Goal: Book appointment/travel/reservation

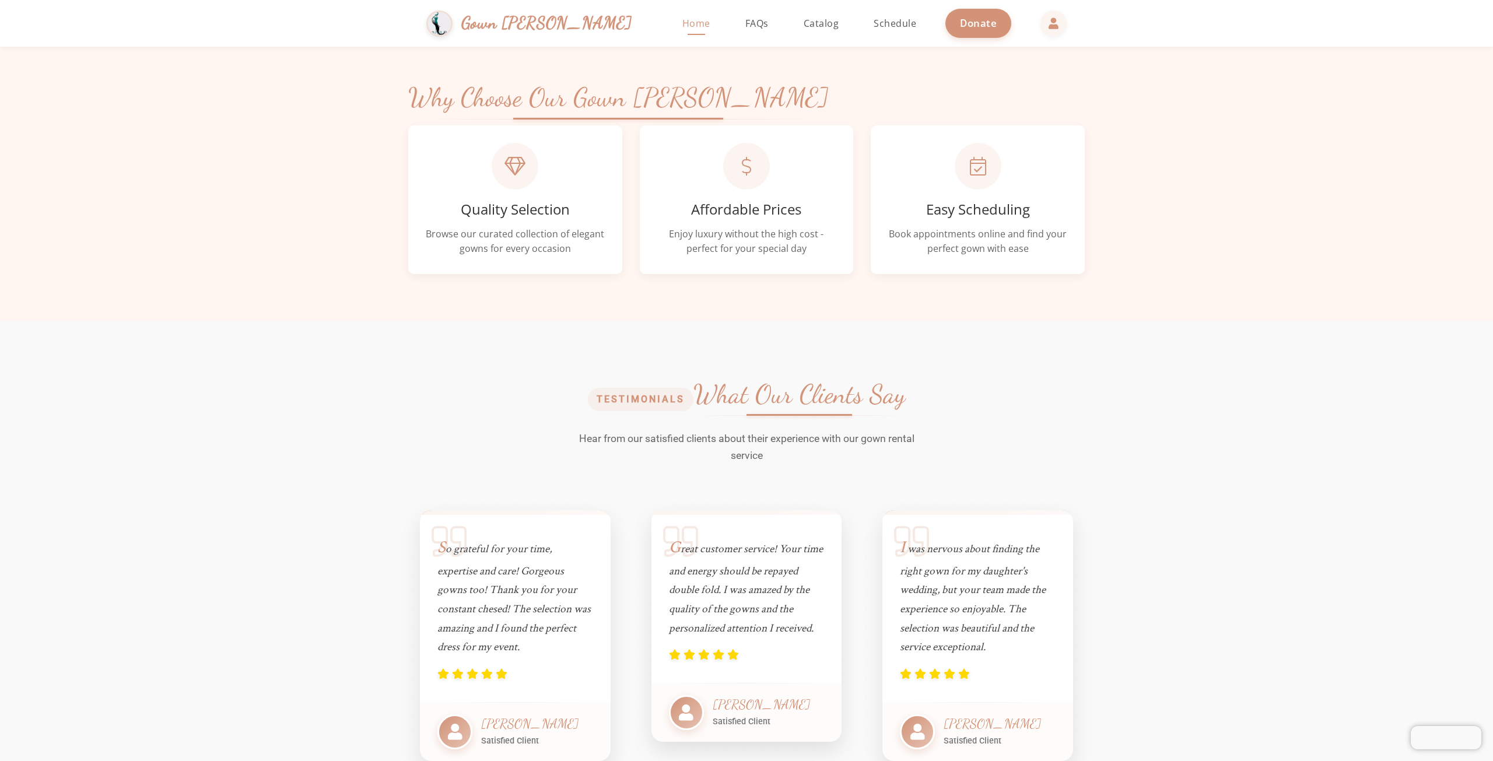
scroll to position [583, 0]
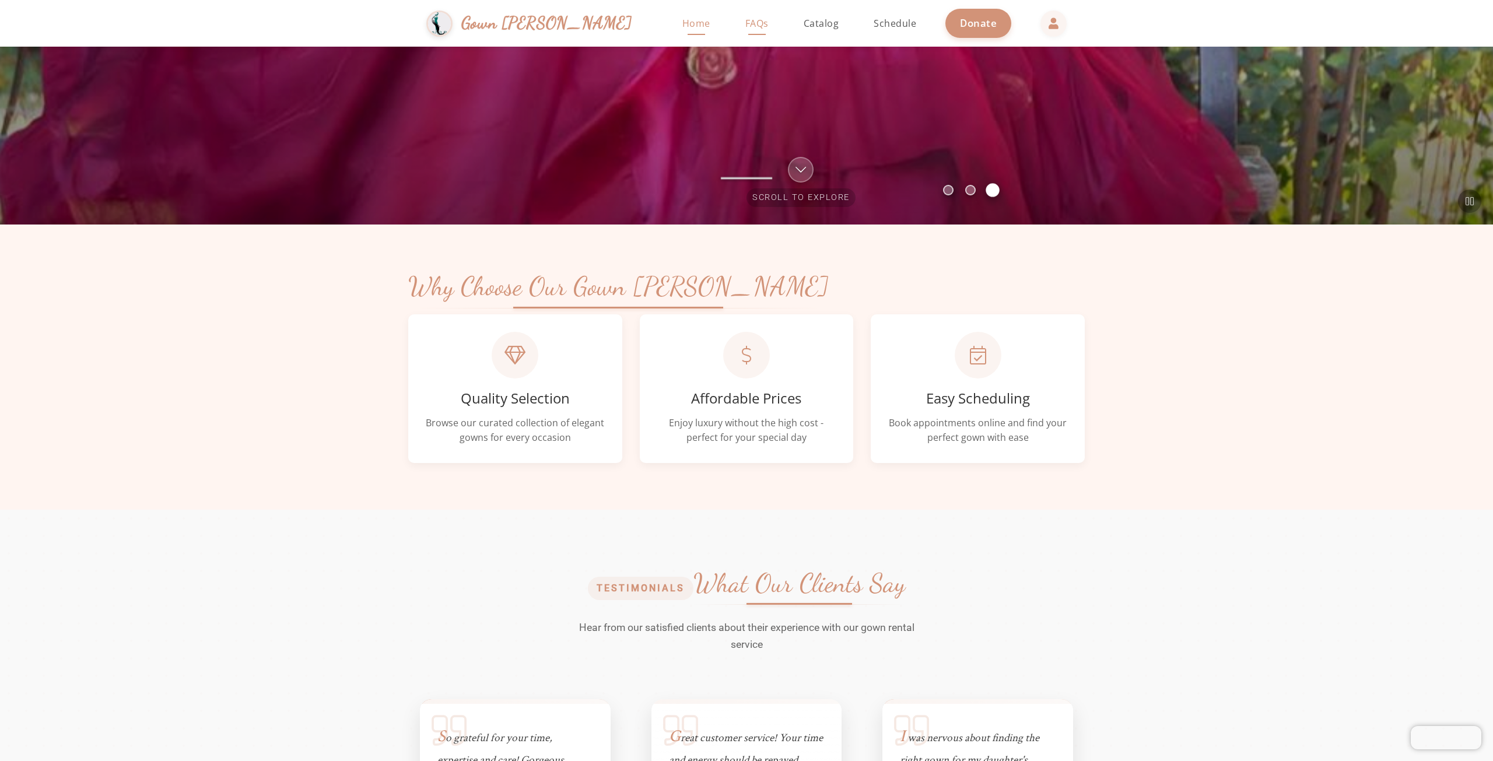
click at [734, 33] on link "FAQs" at bounding box center [757, 23] width 47 height 47
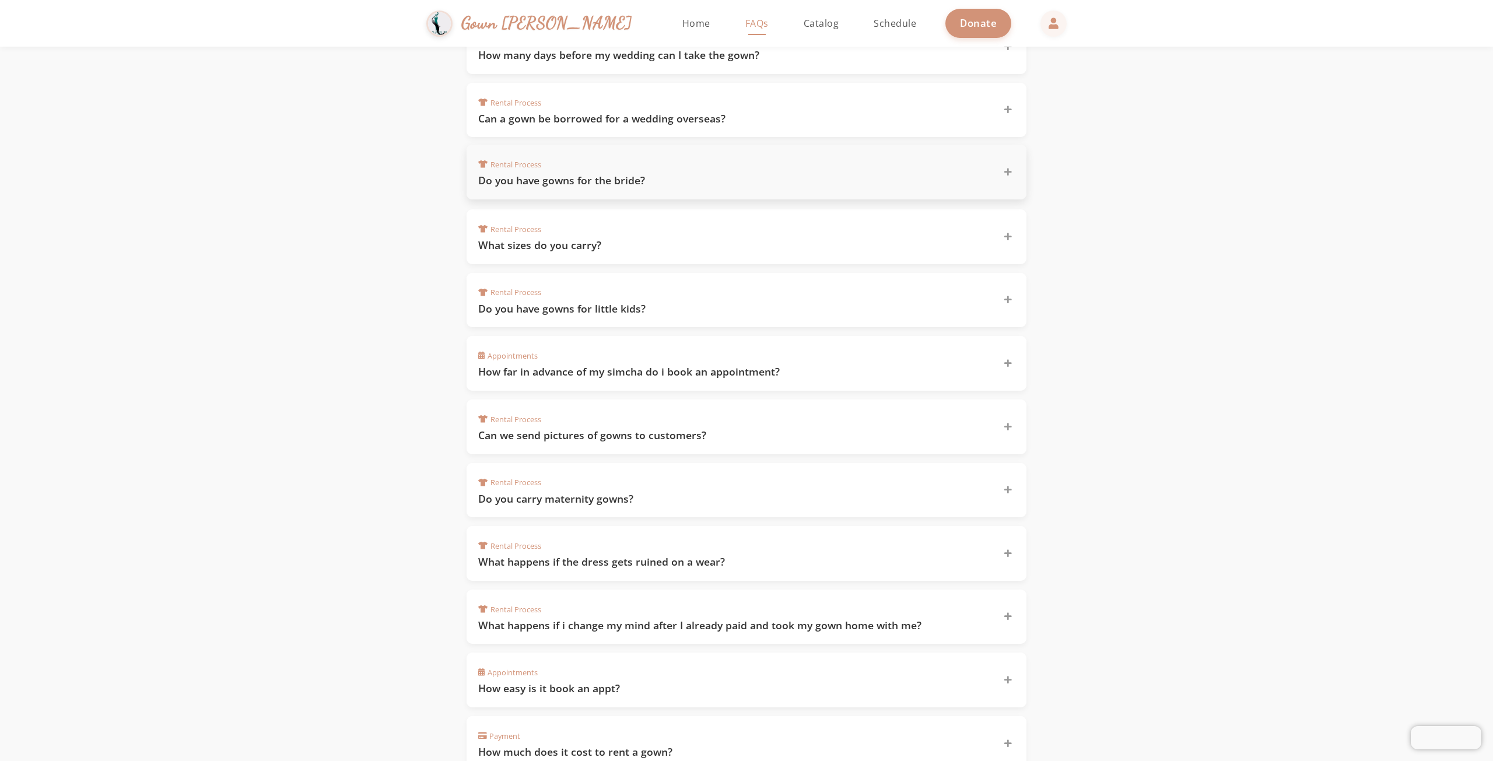
click at [611, 179] on h3 "Do you have gowns for the bride?" at bounding box center [733, 180] width 511 height 15
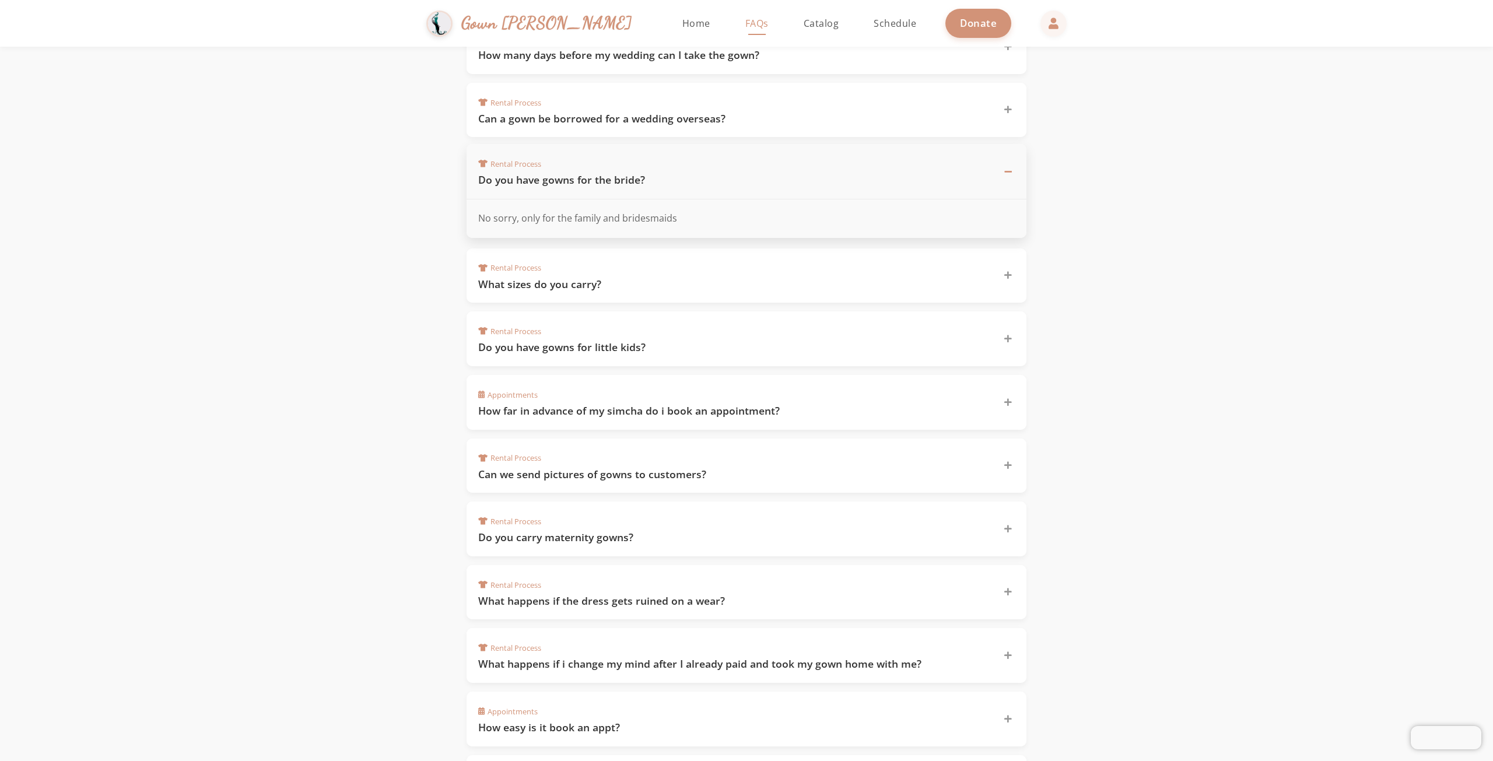
click at [1008, 164] on div at bounding box center [1008, 171] width 14 height 14
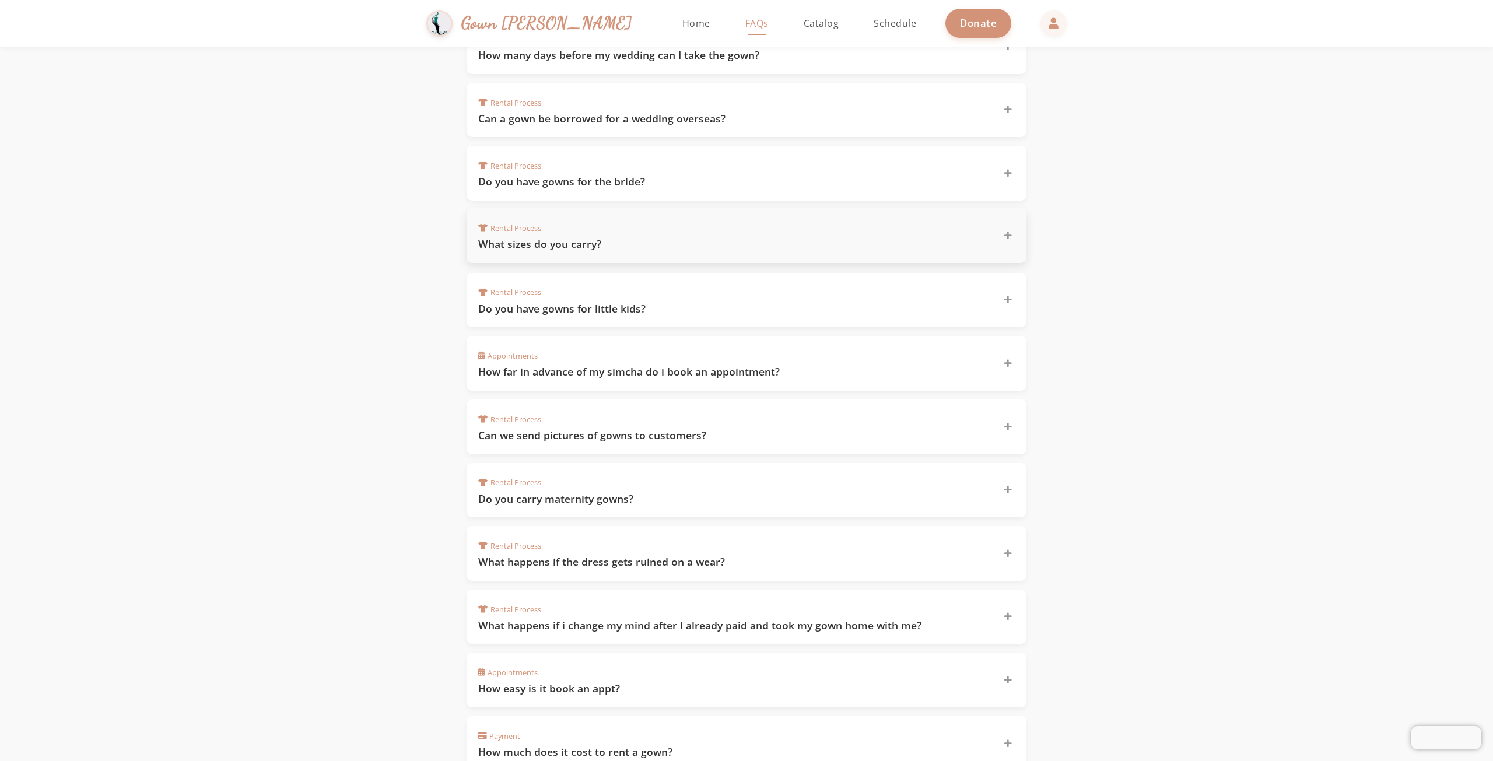
click at [685, 231] on div "Rental Process What sizes do you carry?" at bounding box center [739, 235] width 523 height 31
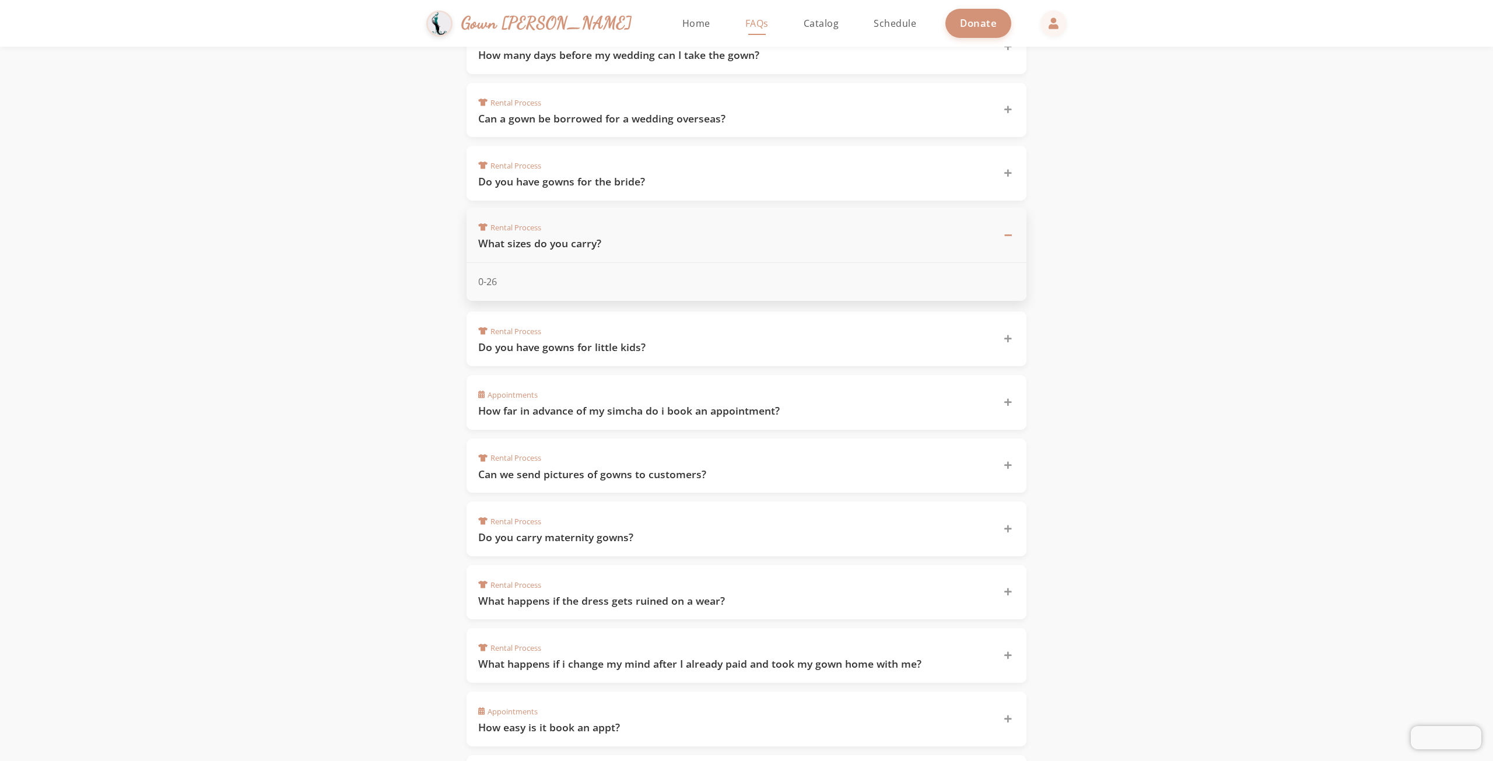
click at [1137, 246] on section "Frequently Asked Questions Find answers to common questions about our gown rent…" at bounding box center [746, 294] width 1493 height 1181
click at [1004, 231] on icon at bounding box center [1008, 235] width 8 height 8
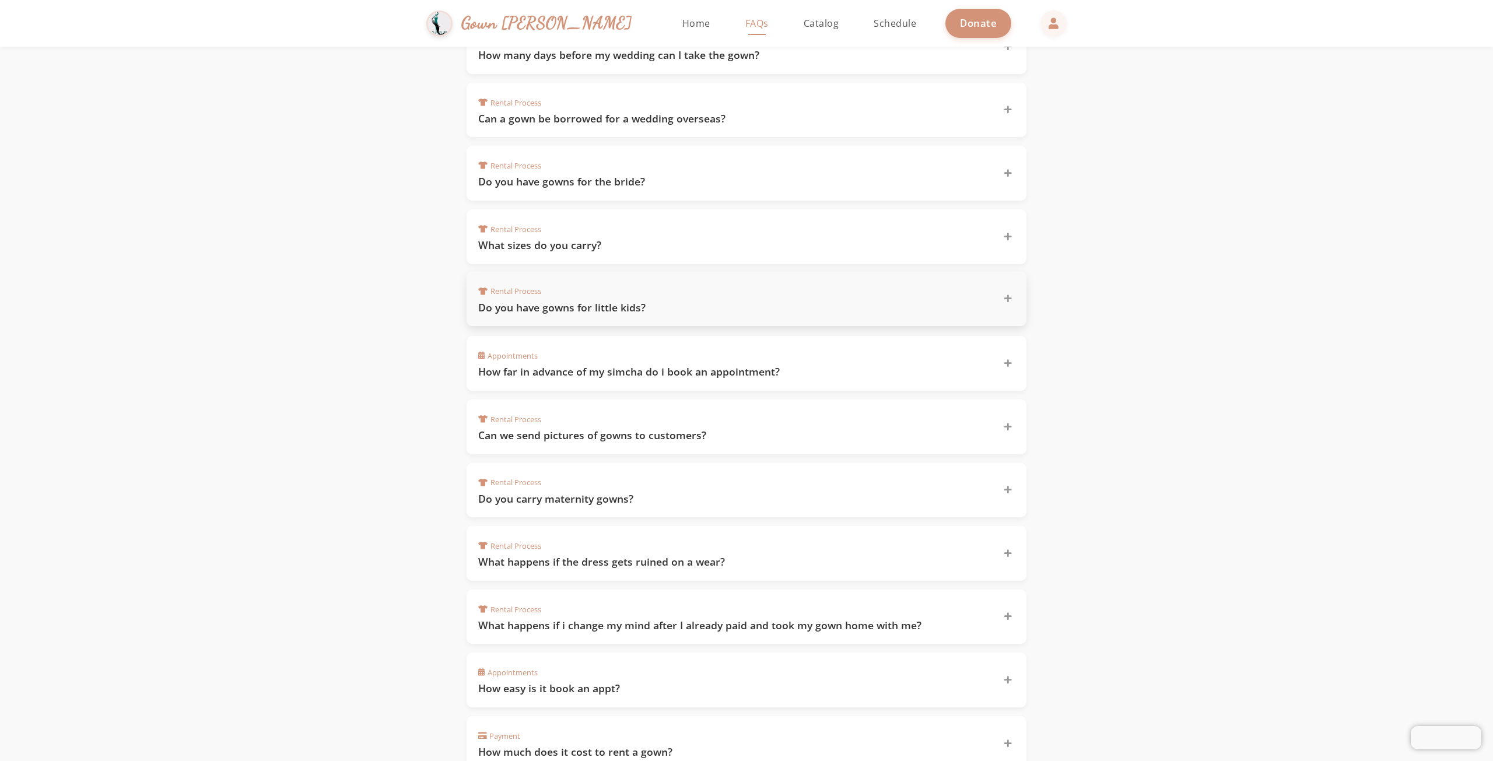
click at [599, 304] on h3 "Do you have gowns for little kids?" at bounding box center [733, 307] width 511 height 15
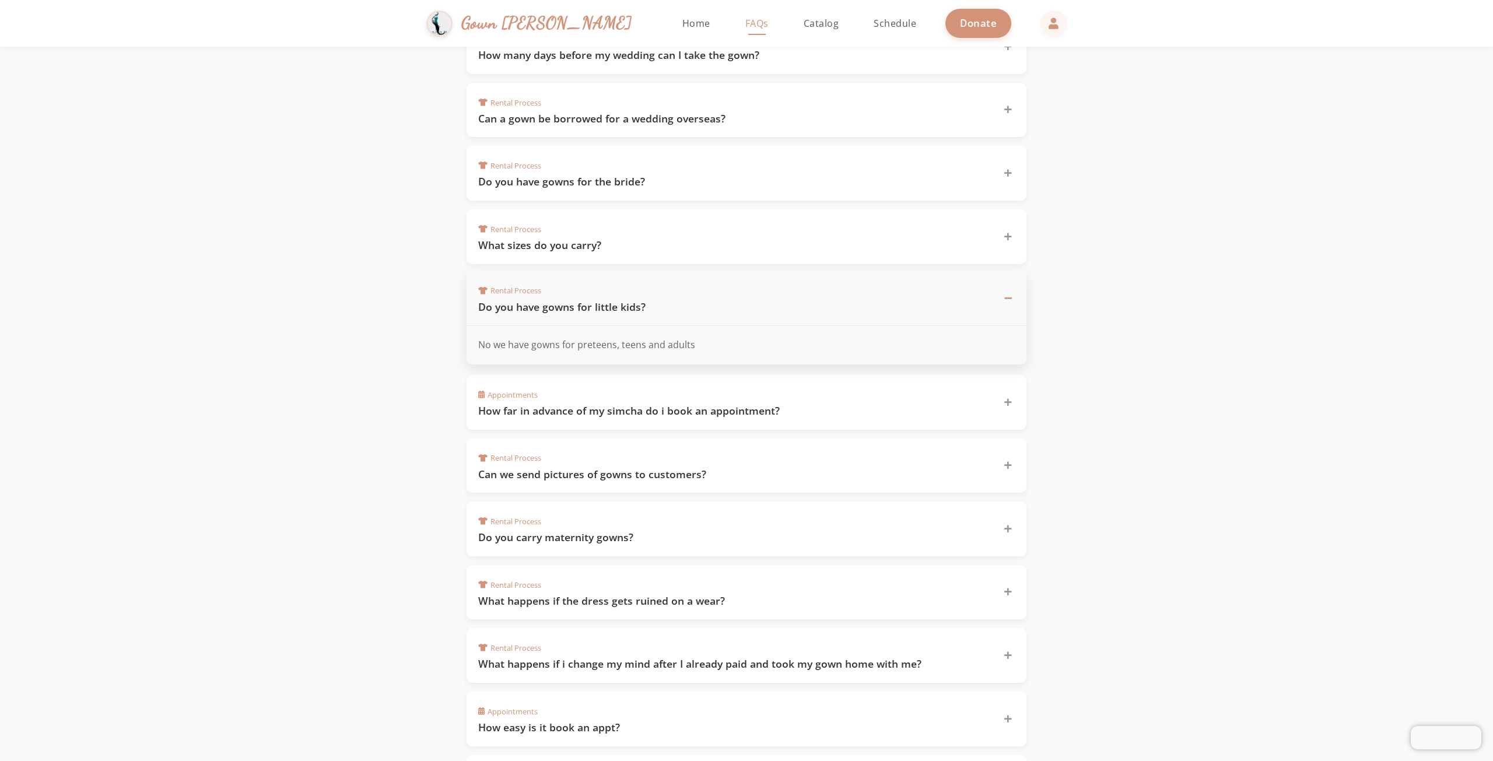
click at [1002, 303] on div at bounding box center [1008, 298] width 14 height 14
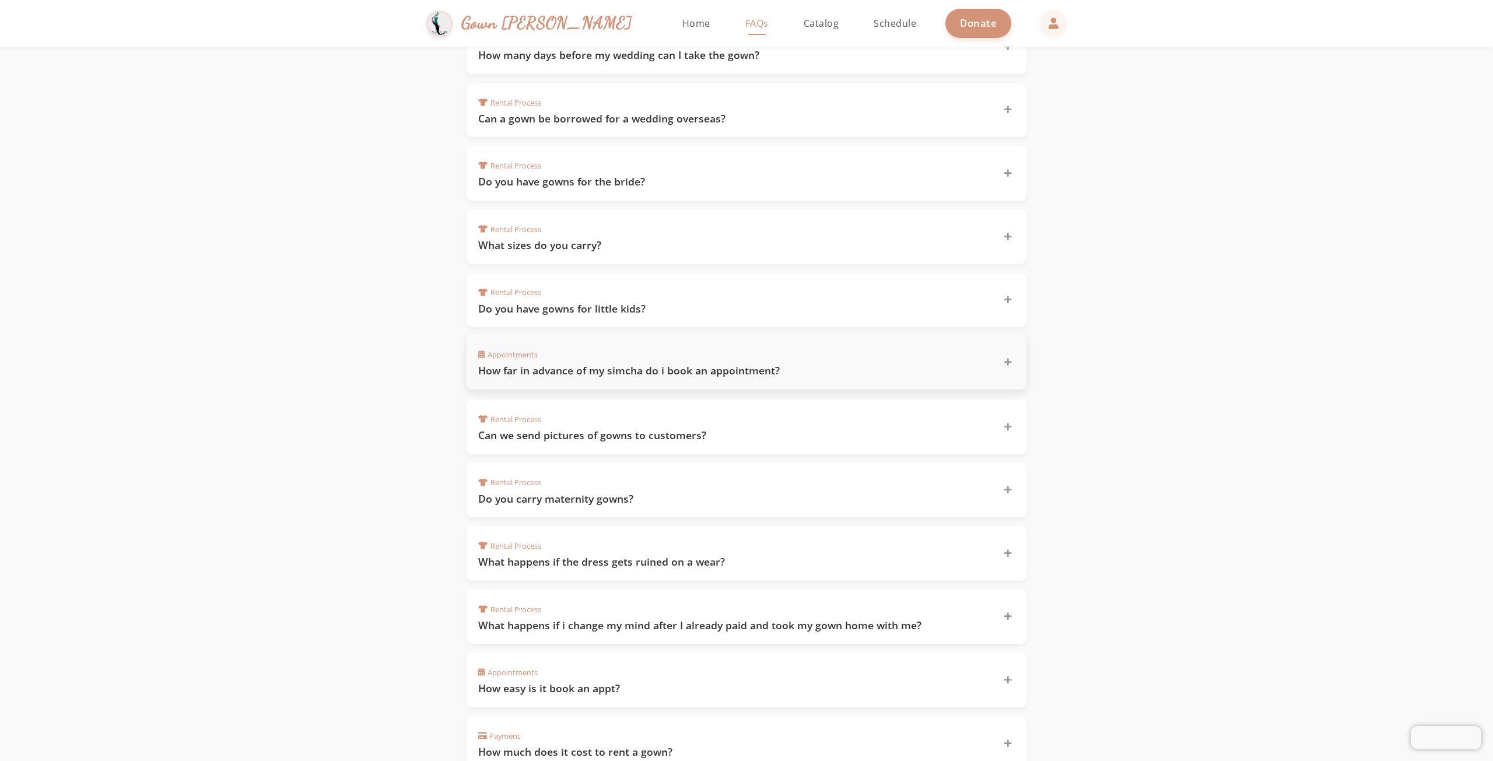
click at [724, 372] on h3 "How far in advance of my simcha do i book an appointment?" at bounding box center [733, 370] width 511 height 15
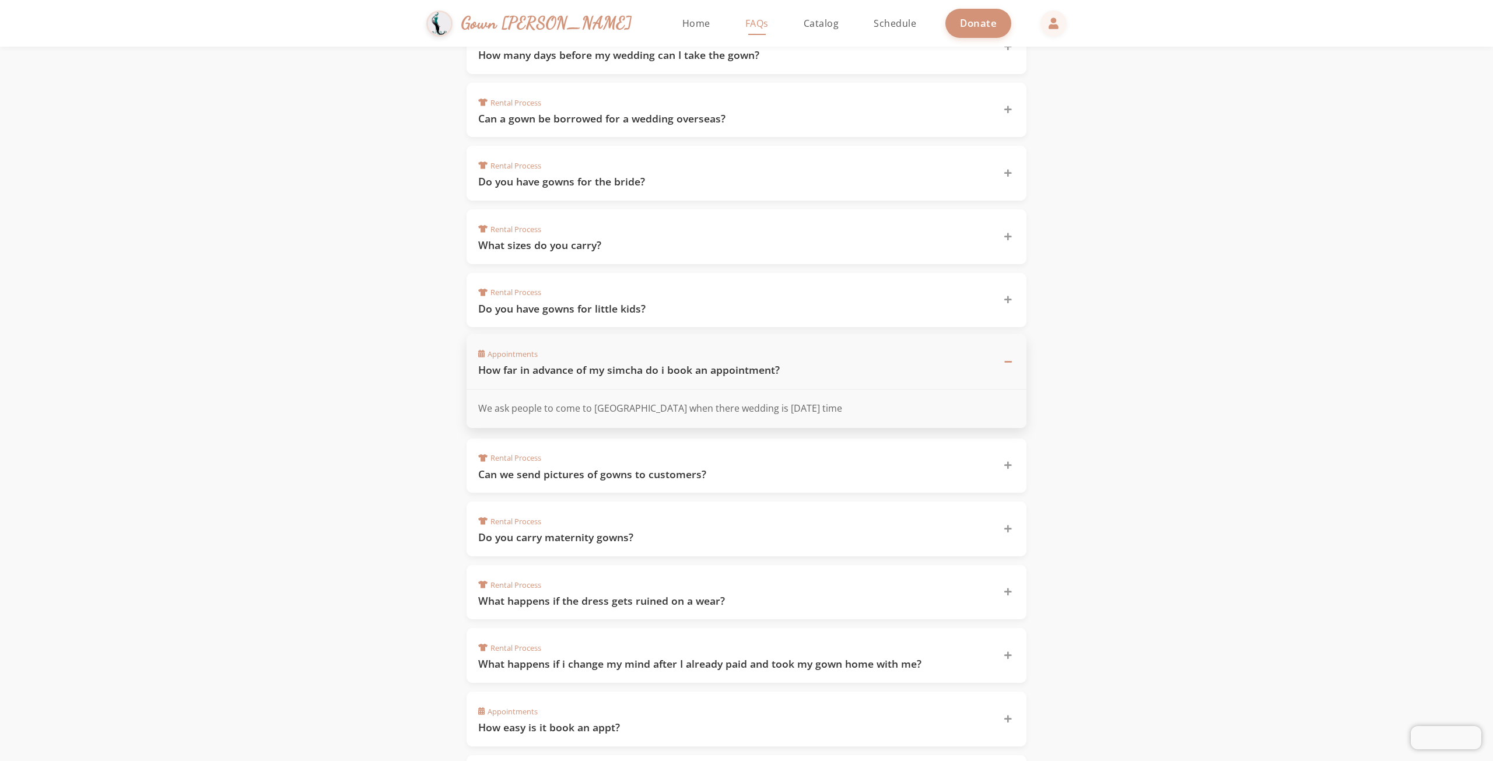
click at [1015, 361] on div "Appointments How far in advance of my simcha do i book an appointment?" at bounding box center [747, 361] width 560 height 55
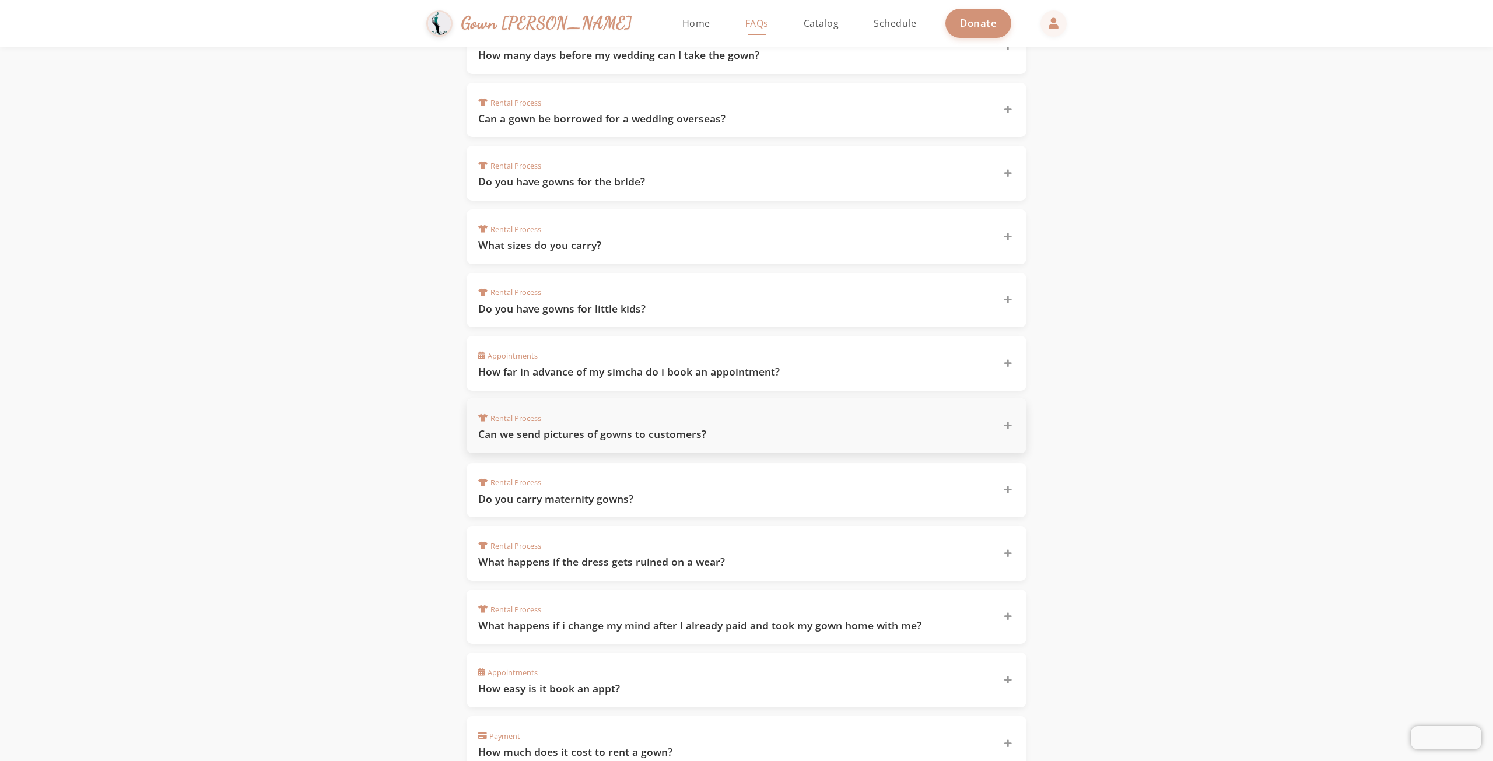
click at [600, 427] on h3 "Can we send pictures of gowns to customers?" at bounding box center [733, 434] width 511 height 15
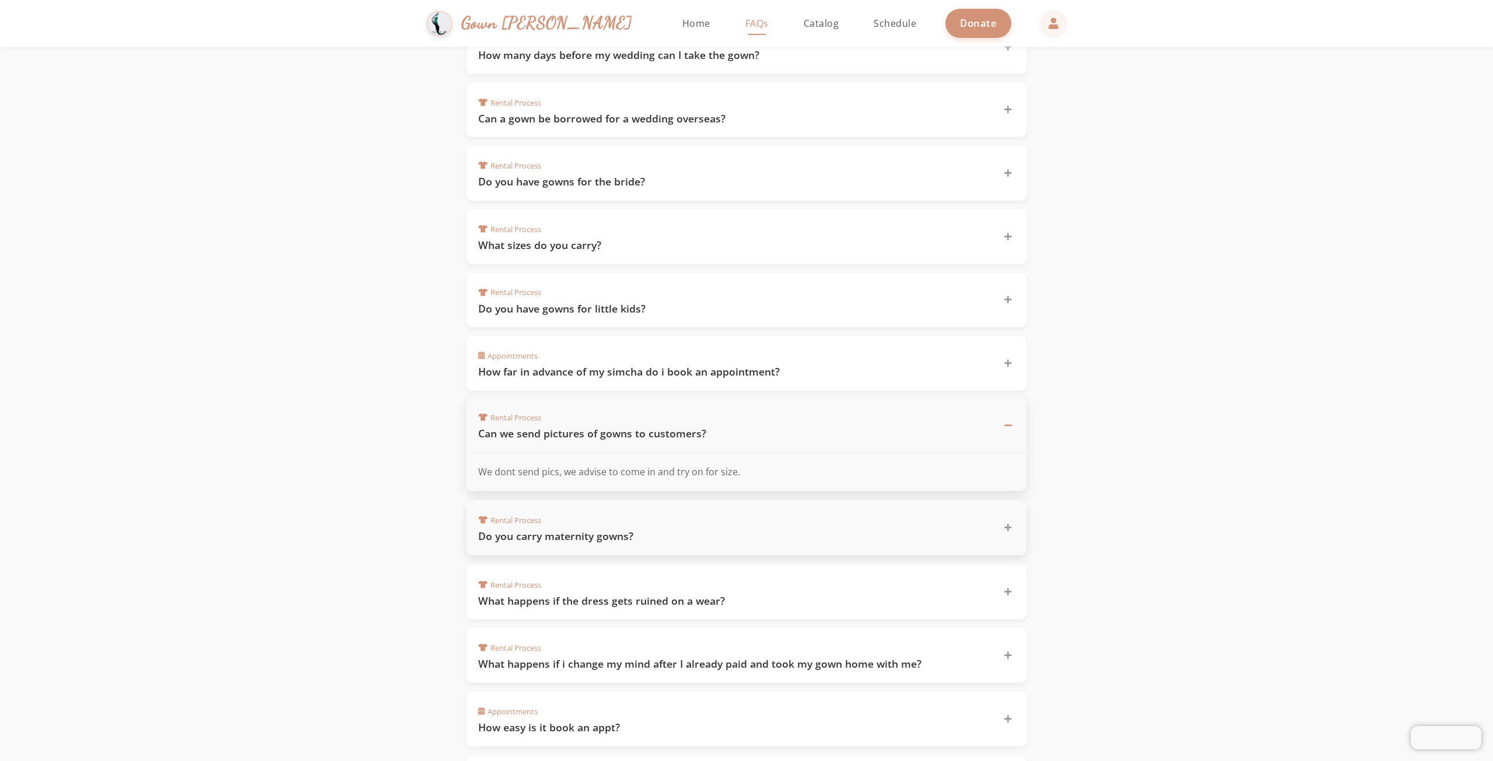
click at [633, 537] on h3 "Do you carry maternity gowns?" at bounding box center [733, 536] width 511 height 15
click at [1006, 488] on icon at bounding box center [1008, 488] width 8 height 8
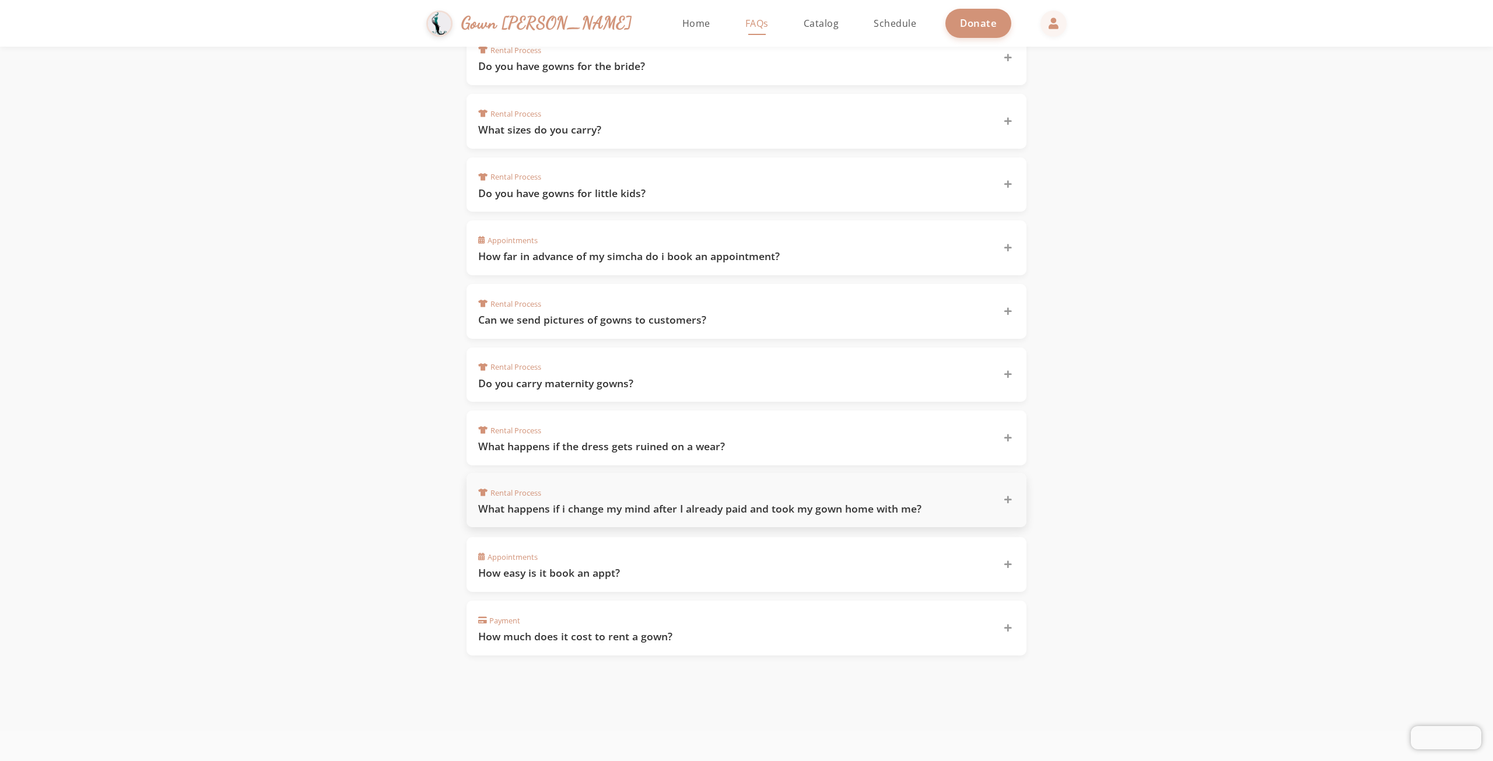
scroll to position [459, 0]
click at [717, 430] on div "Rental Process What happens if the dress gets ruined on a wear?" at bounding box center [739, 435] width 523 height 31
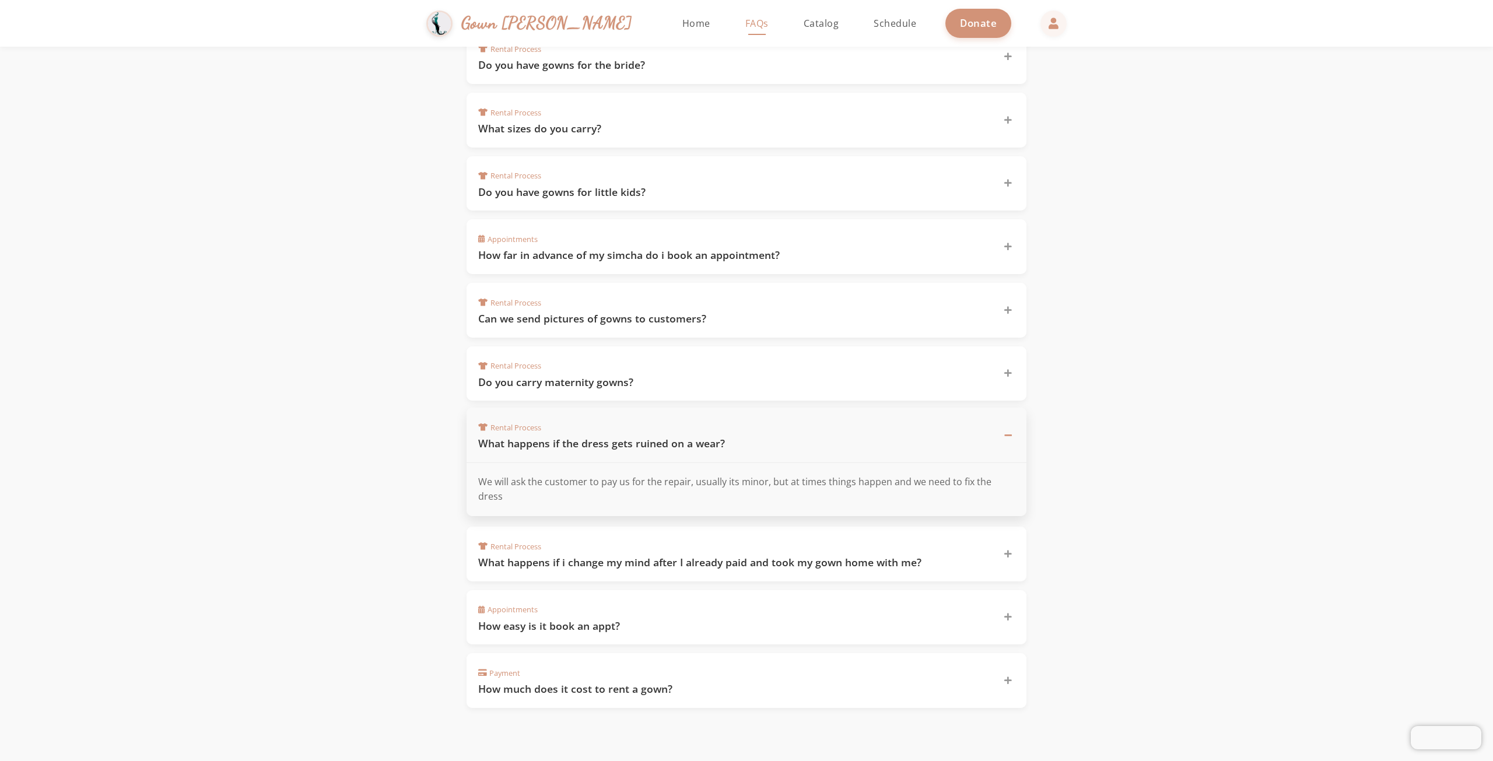
click at [1012, 430] on div at bounding box center [1008, 435] width 14 height 14
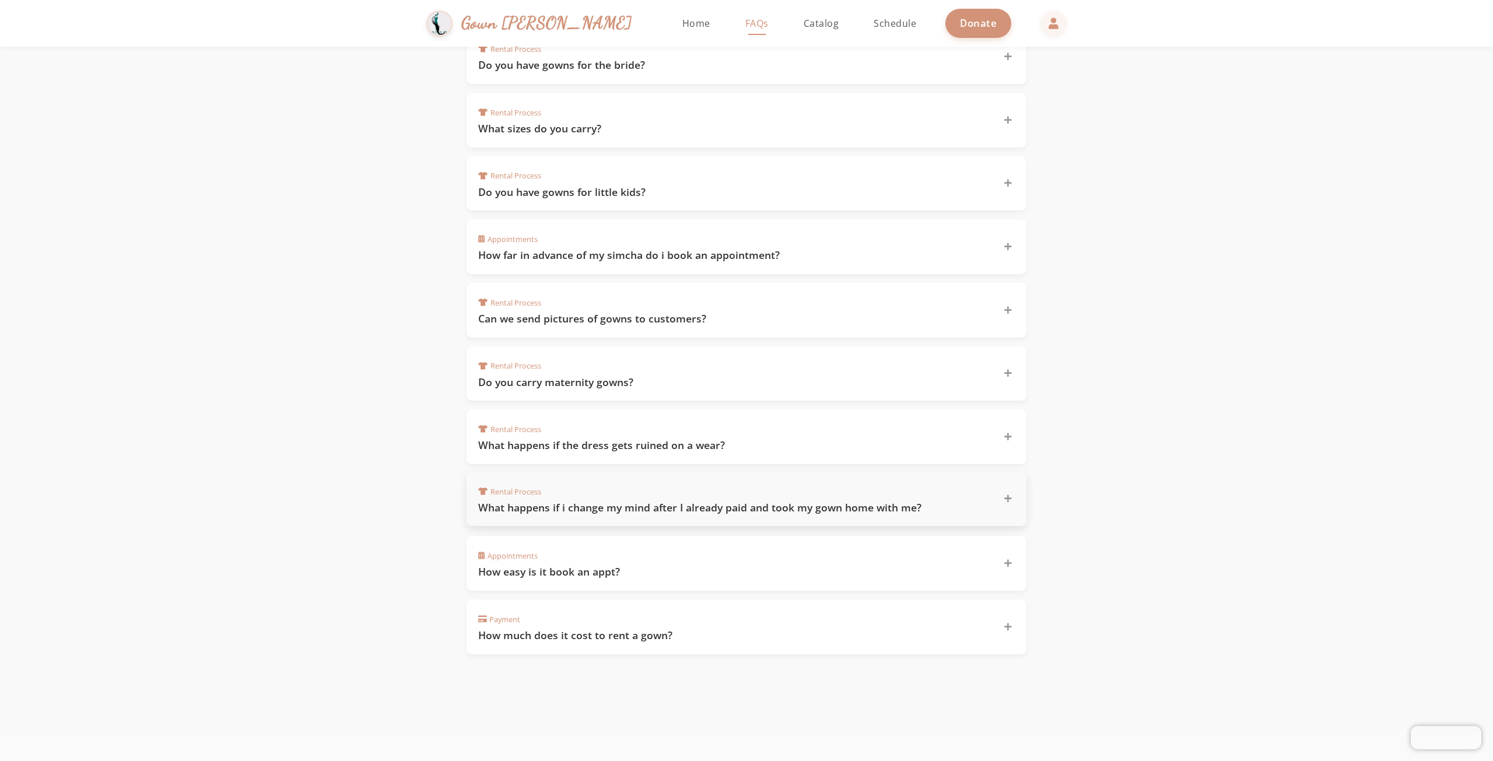
click at [957, 486] on div "Rental Process What happens if i change my mind after I already paid and took m…" at bounding box center [739, 498] width 523 height 31
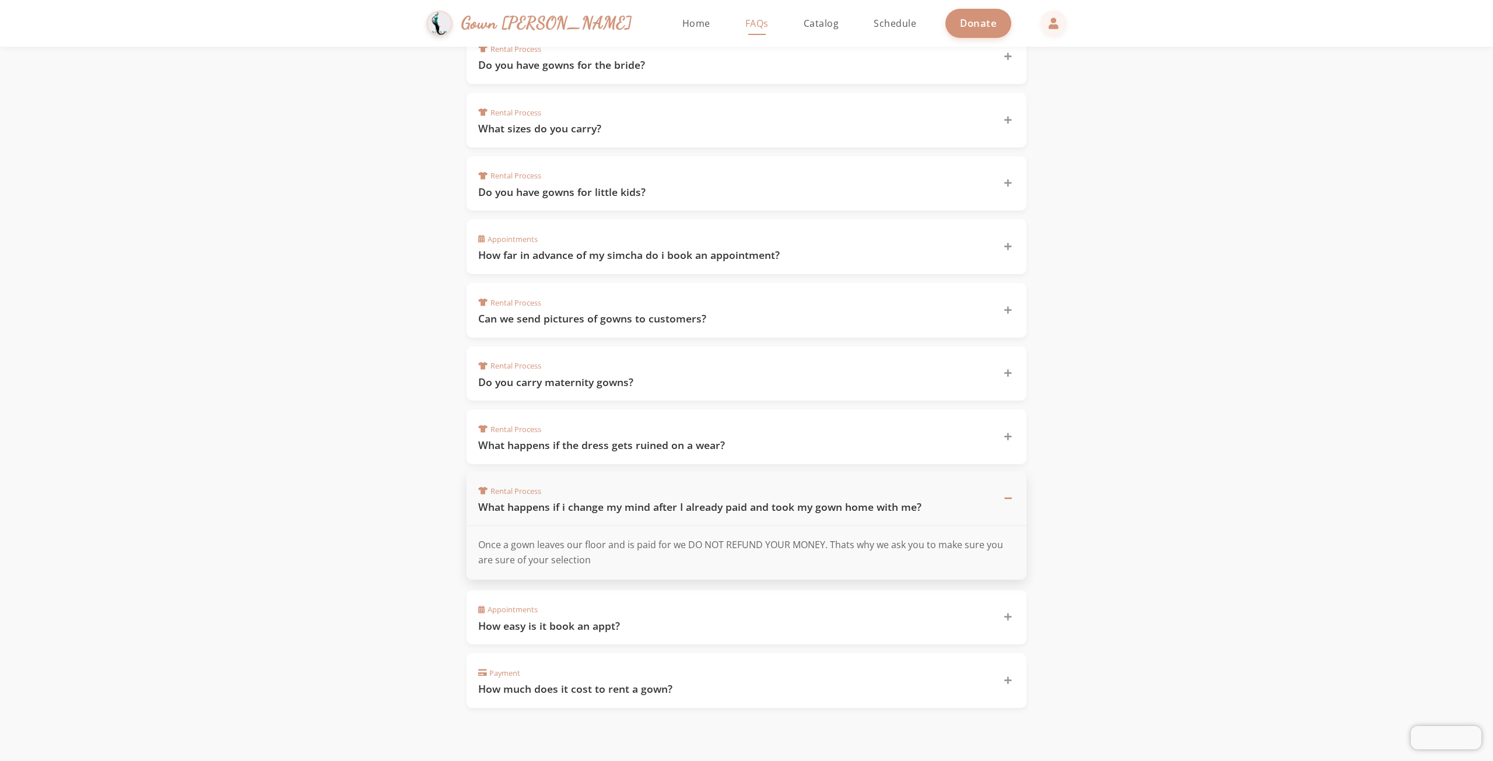
drag, startPoint x: 1011, startPoint y: 494, endPoint x: 1239, endPoint y: 628, distance: 264.6
click at [1239, 628] on section "Frequently Asked Questions Find answers to common questions about our gown rent…" at bounding box center [746, 186] width 1493 height 1196
click at [1008, 502] on icon at bounding box center [1008, 498] width 8 height 8
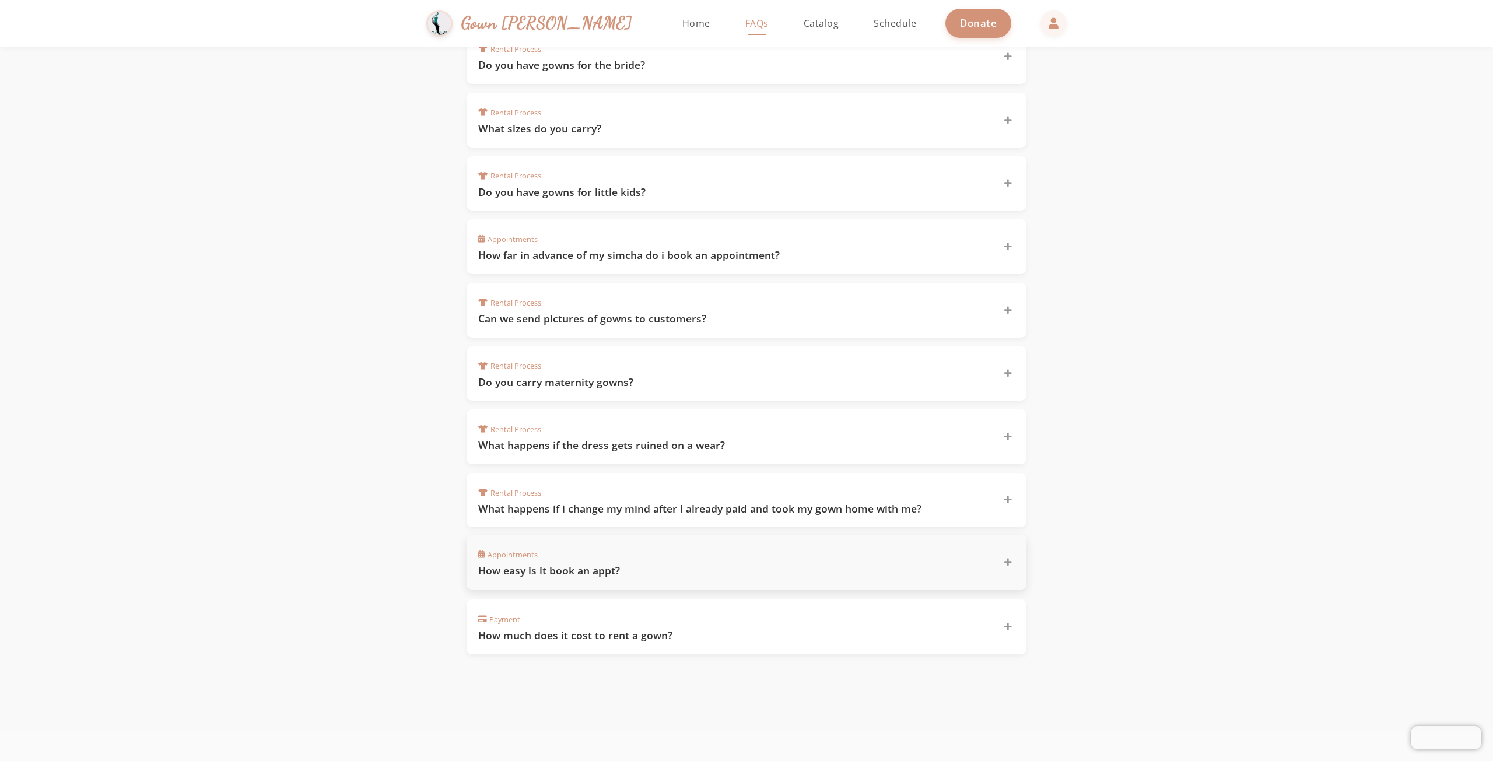
drag, startPoint x: 681, startPoint y: 532, endPoint x: 690, endPoint y: 549, distance: 19.8
click at [681, 531] on div "Rental Process Can I make alterations to the gown? Yes, we allow alterations as…" at bounding box center [747, 247] width 560 height 815
click at [709, 576] on h3 "How easy is it book an appt?" at bounding box center [733, 570] width 511 height 15
click at [581, 679] on h3 "How much does it cost to rent a gown?" at bounding box center [733, 674] width 511 height 15
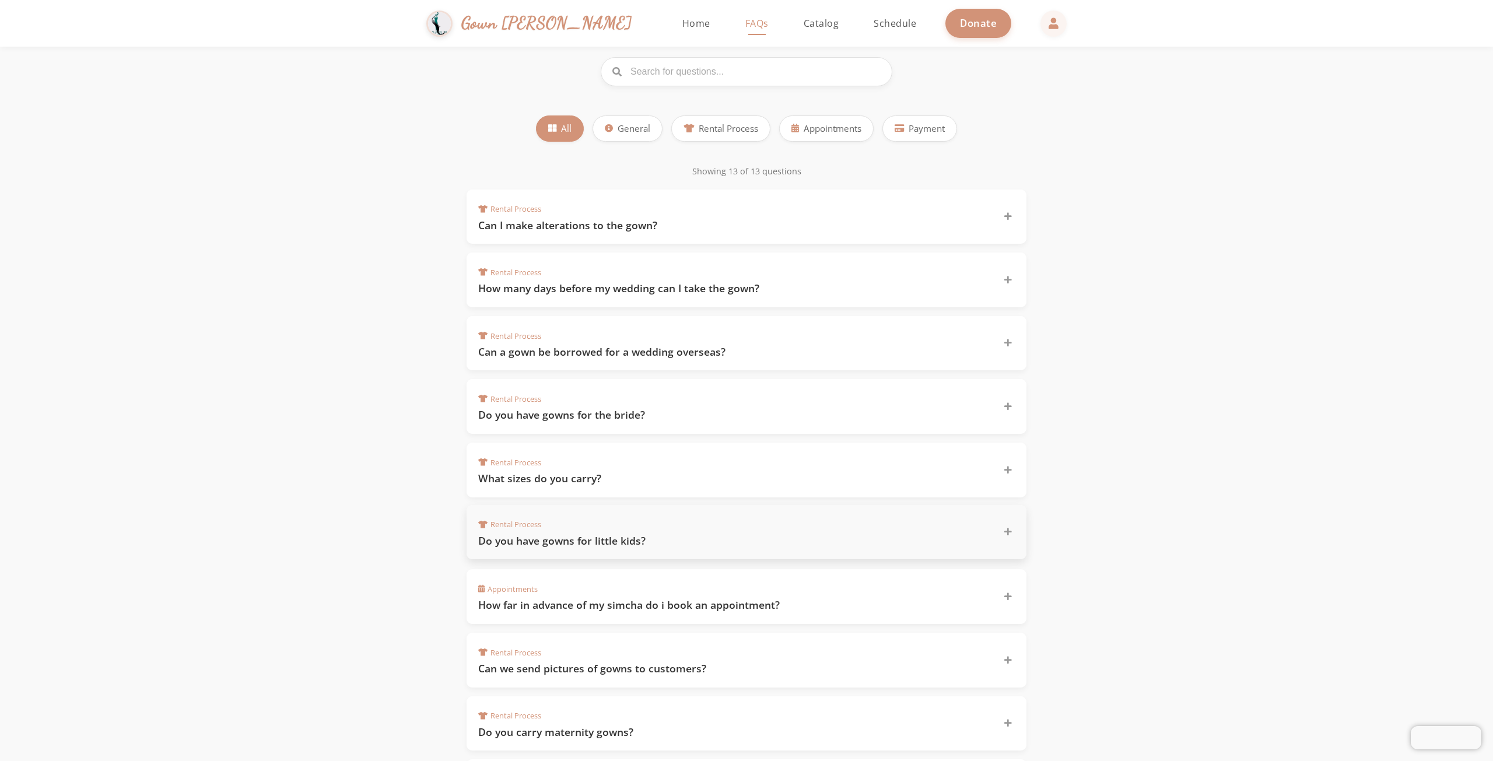
scroll to position [0, 0]
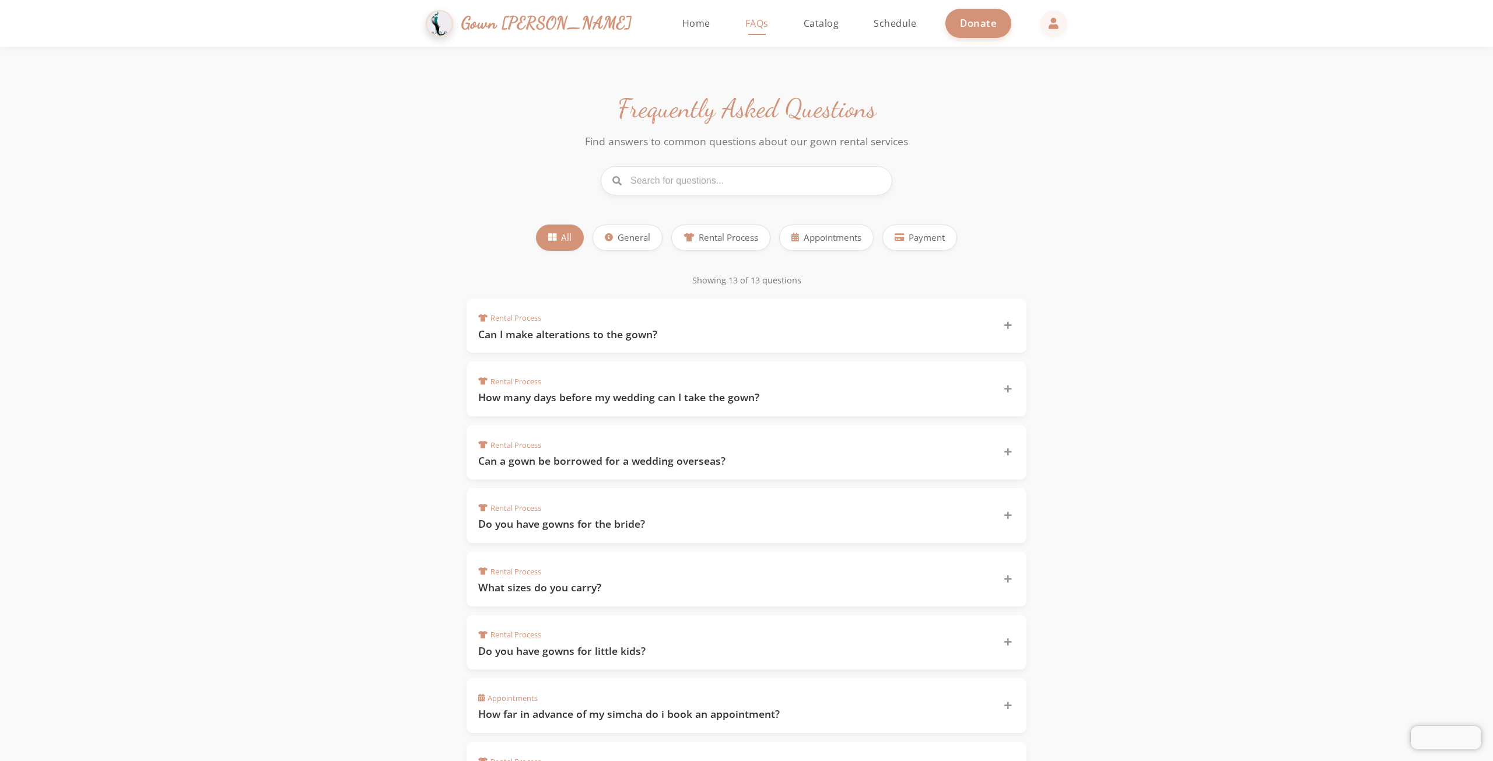
click at [535, 24] on span "Gown [PERSON_NAME]" at bounding box center [546, 22] width 171 height 25
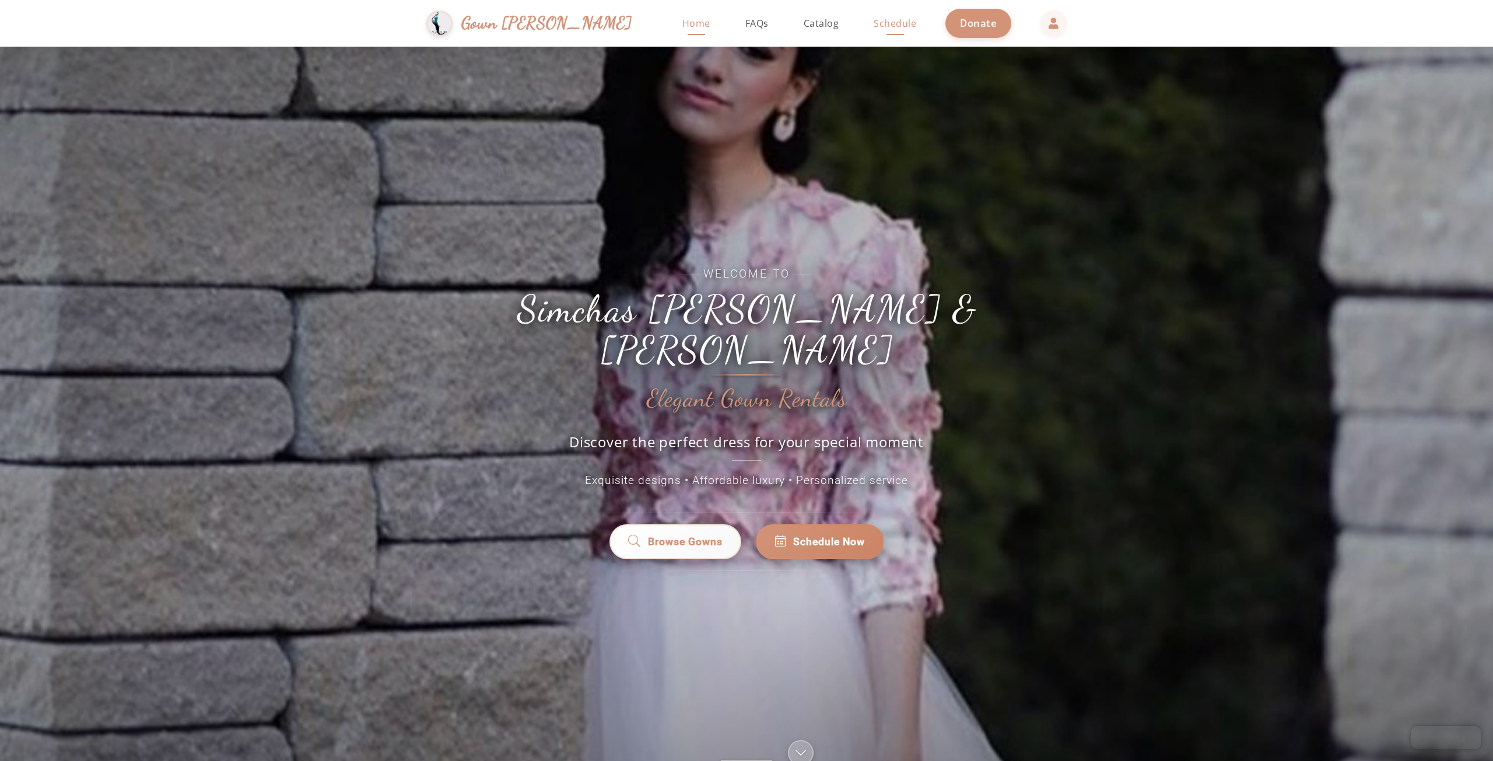
click at [862, 20] on link "Schedule" at bounding box center [895, 23] width 66 height 47
click at [704, 531] on link "Browse Gowns" at bounding box center [675, 541] width 132 height 35
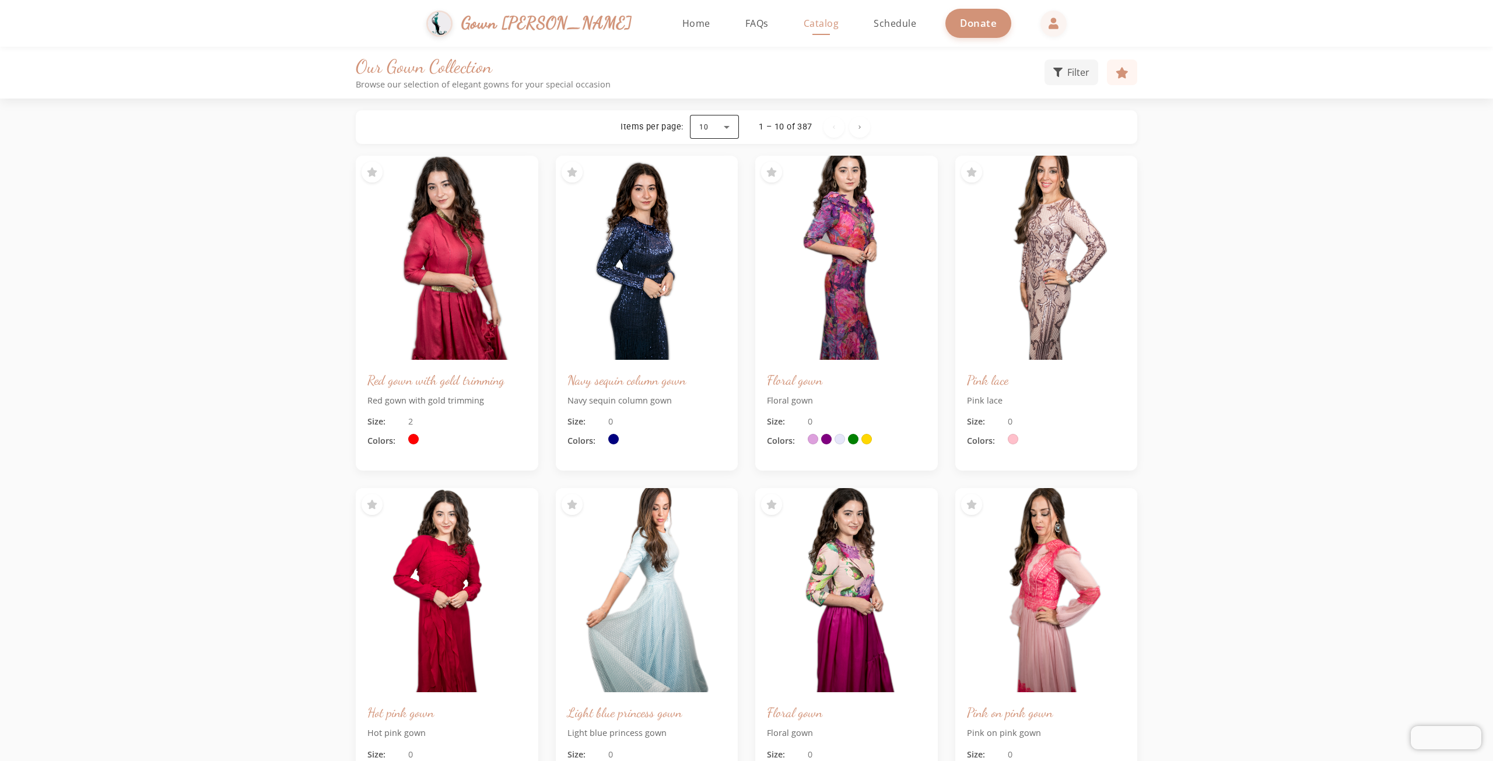
click at [726, 129] on div at bounding box center [714, 127] width 49 height 28
click at [709, 264] on span "100" at bounding box center [707, 269] width 17 height 14
click at [724, 125] on div at bounding box center [712, 127] width 49 height 28
click at [699, 153] on span "5" at bounding box center [699, 157] width 6 height 14
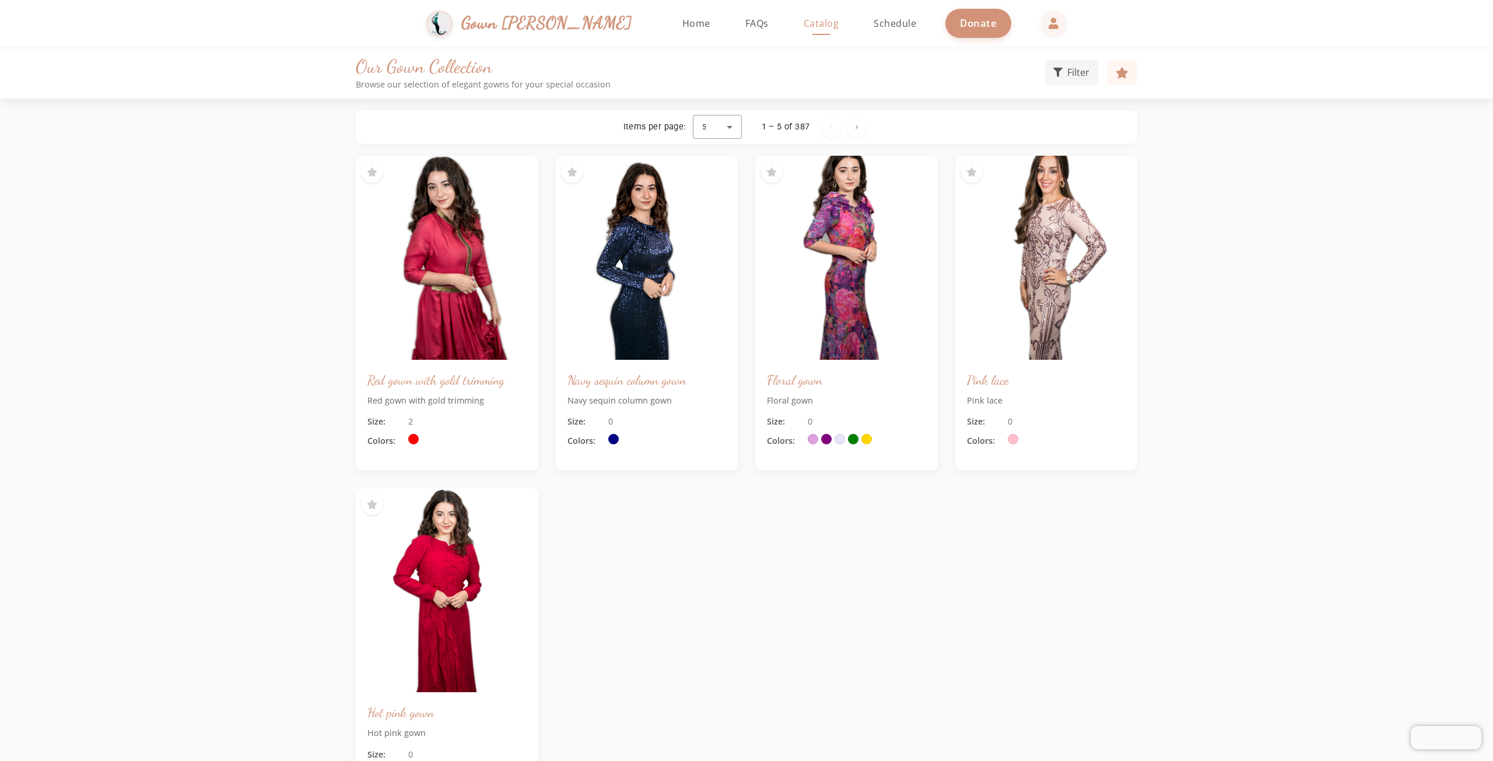
click at [804, 125] on div "1 – 5 of 387" at bounding box center [786, 127] width 48 height 12
click at [874, 20] on span "Schedule" at bounding box center [895, 23] width 43 height 13
